Goal: Task Accomplishment & Management: Use online tool/utility

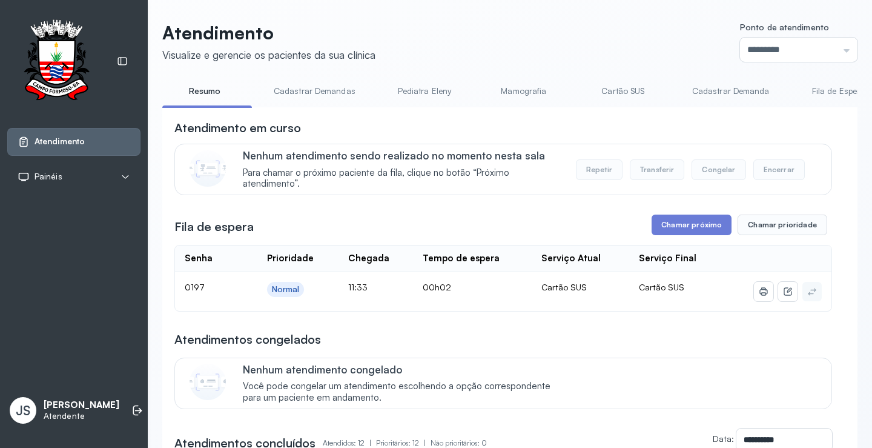
click at [616, 28] on header "Atendimento Visualize e gerencie os pacientes da sua clínica Ponto de atendimen…" at bounding box center [509, 42] width 695 height 40
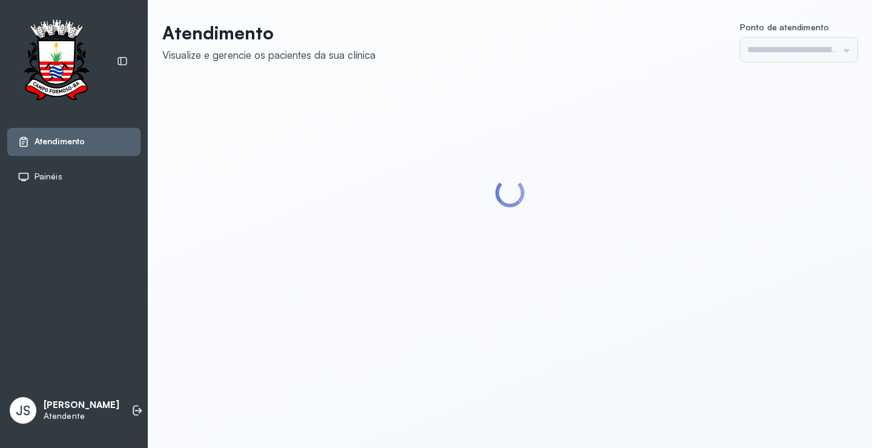
type input "*********"
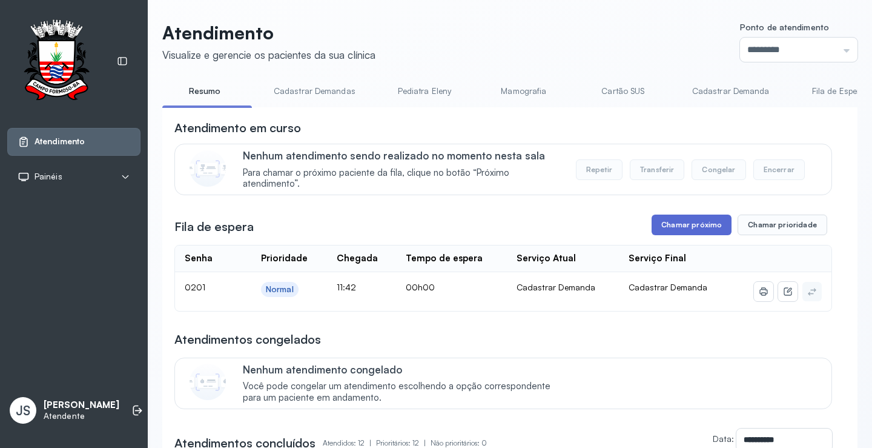
click at [698, 230] on button "Chamar próximo" at bounding box center [692, 224] width 80 height 21
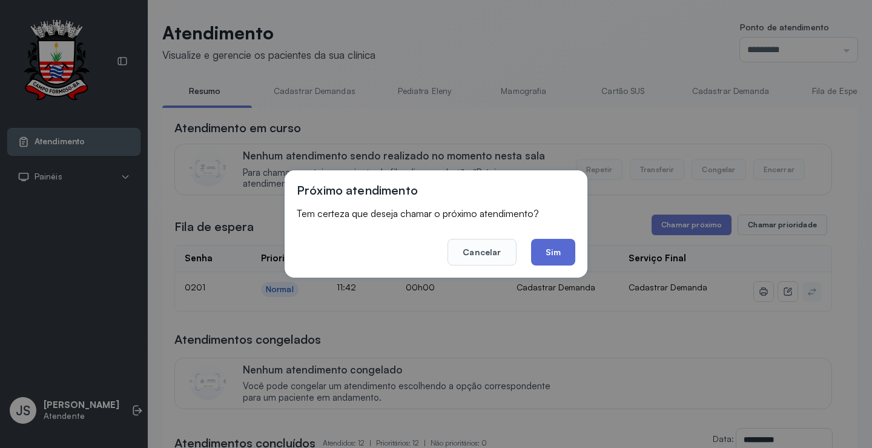
click at [561, 260] on button "Sim" at bounding box center [553, 252] width 44 height 27
